Goal: Download file/media

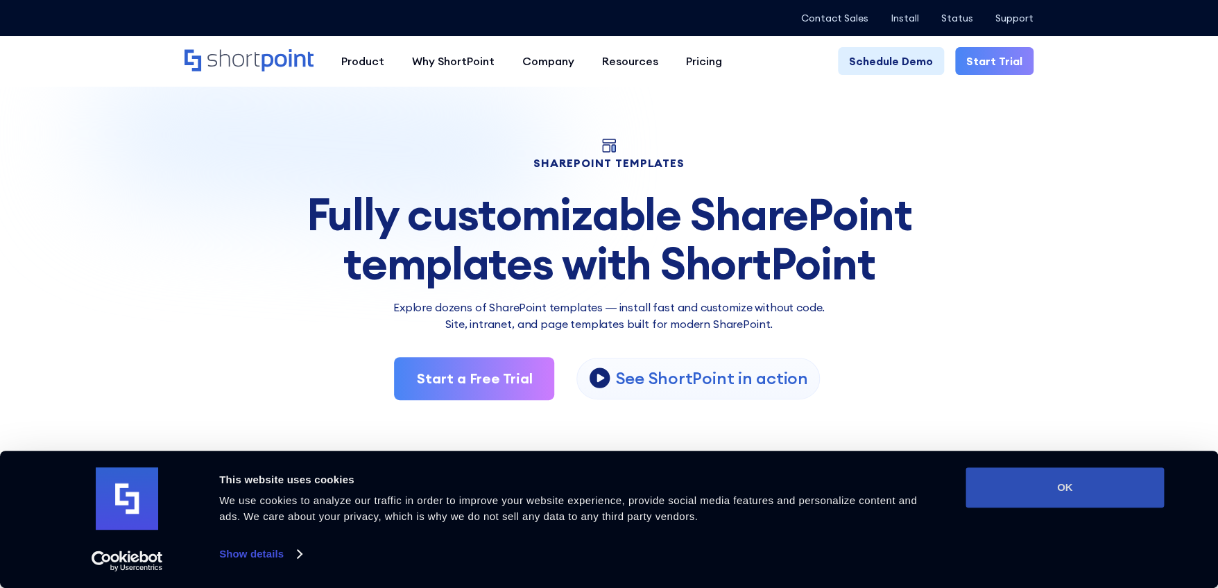
click at [1038, 491] on button "OK" at bounding box center [1064, 487] width 198 height 40
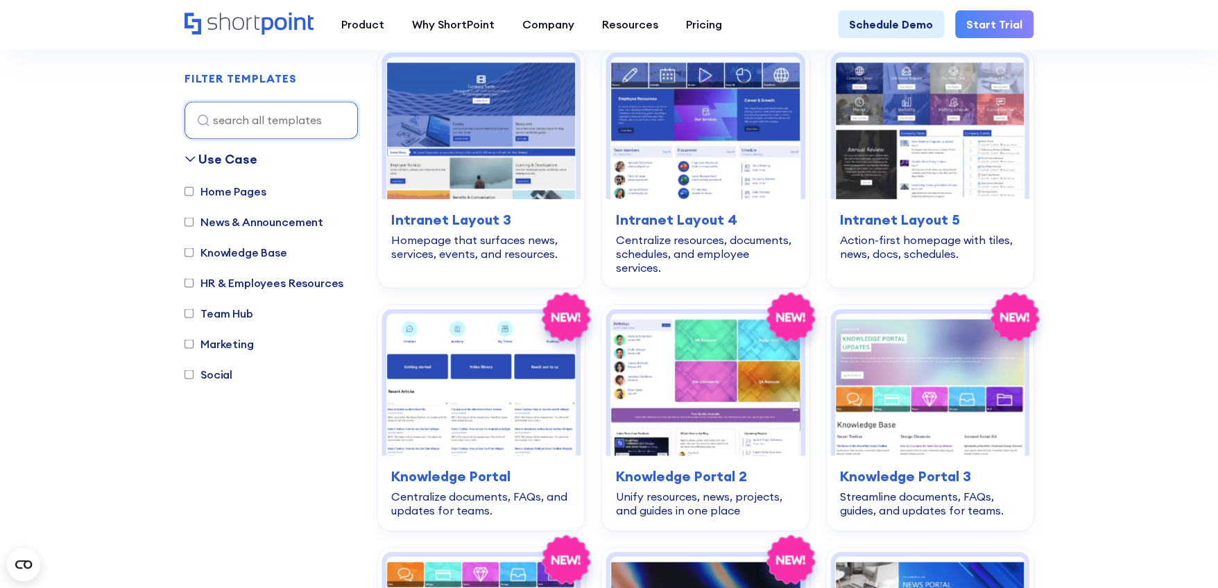
scroll to position [763, 0]
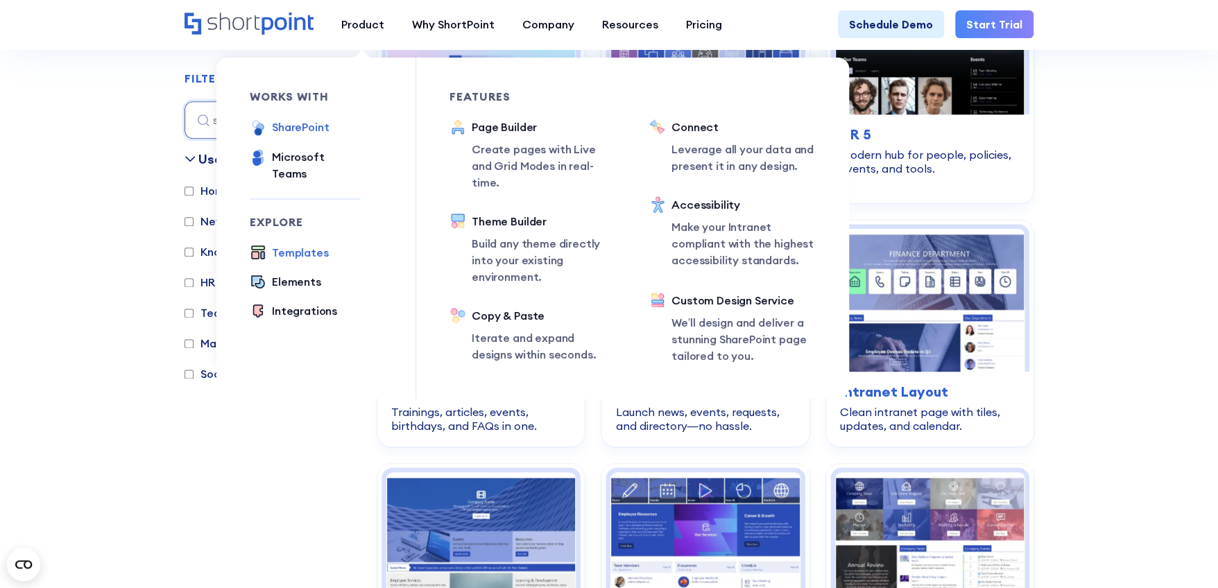
click at [309, 129] on div "SharePoint" at bounding box center [300, 127] width 57 height 17
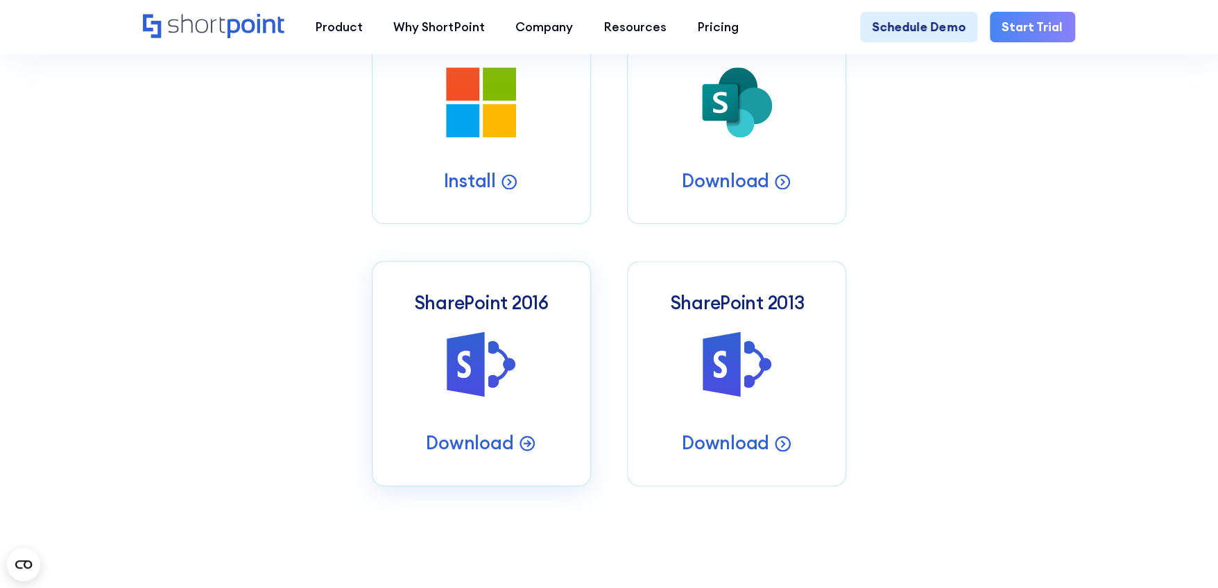
scroll to position [763, 0]
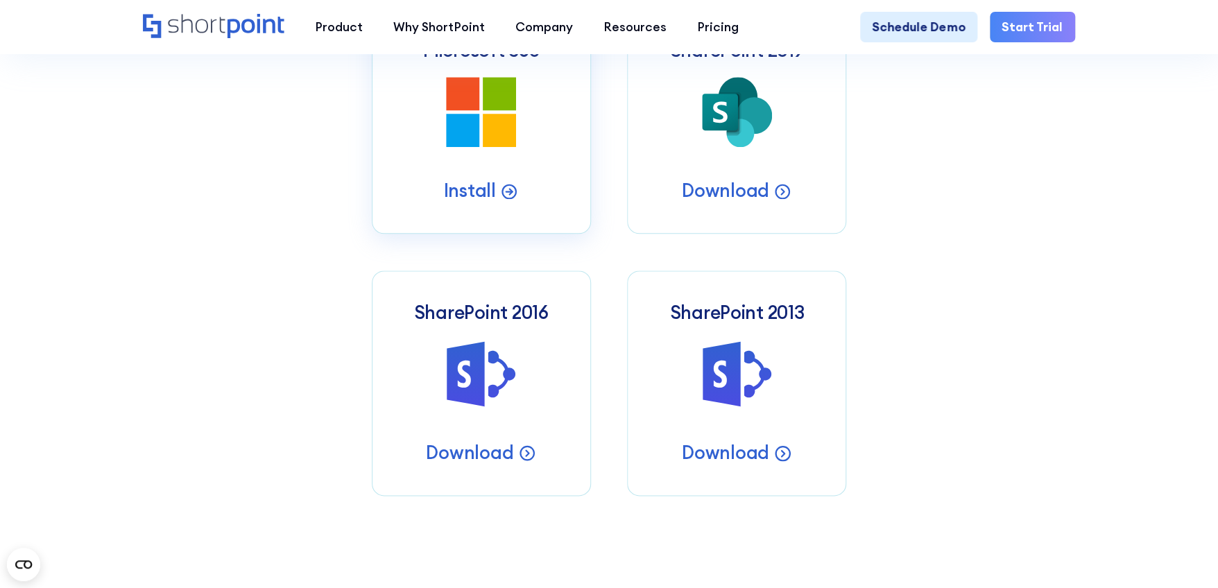
click at [485, 110] on icon at bounding box center [499, 93] width 33 height 33
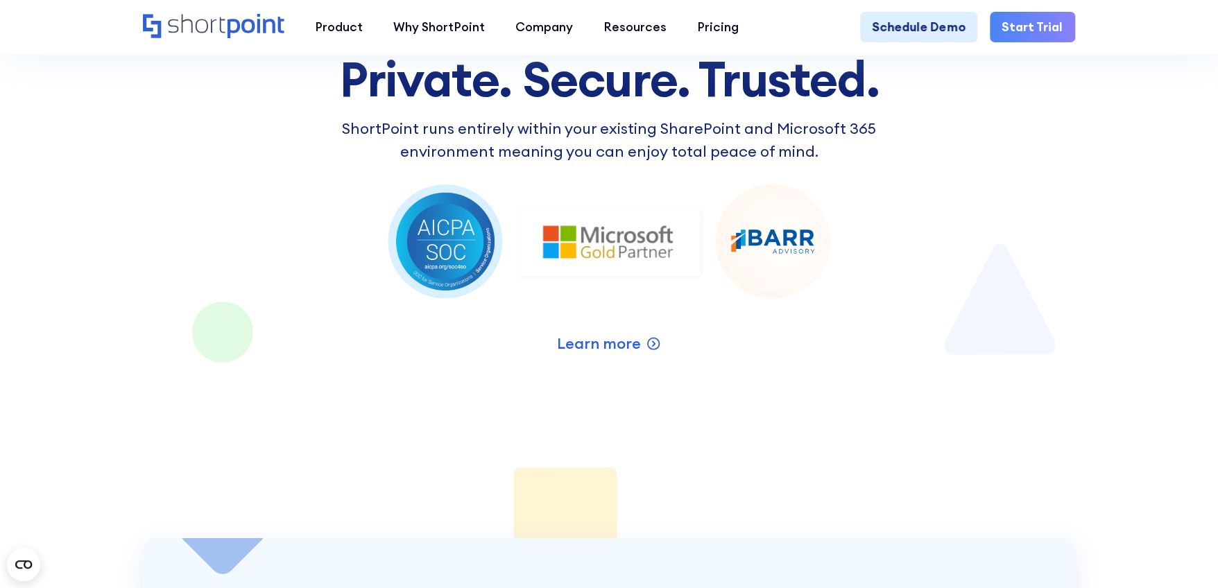
scroll to position [1803, 0]
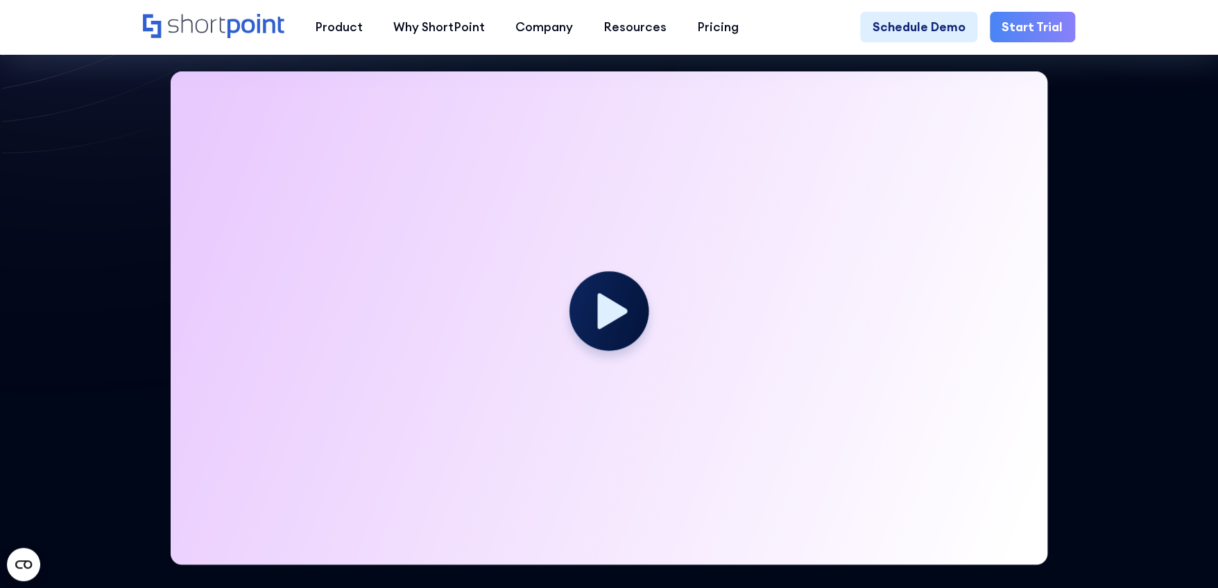
scroll to position [416, 0]
